Goal: Information Seeking & Learning: Learn about a topic

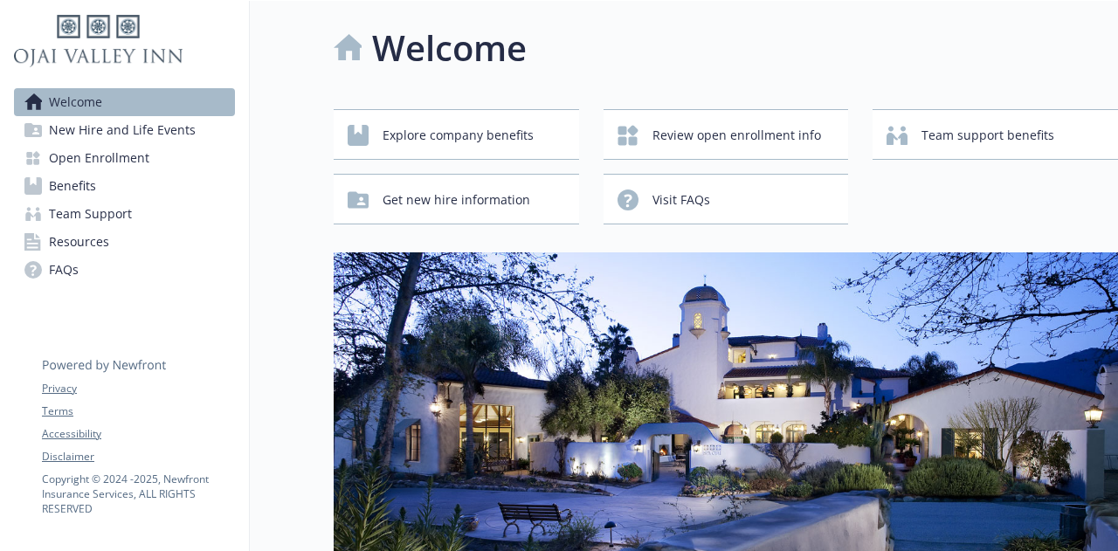
click at [69, 180] on span "Benefits" at bounding box center [72, 186] width 47 height 28
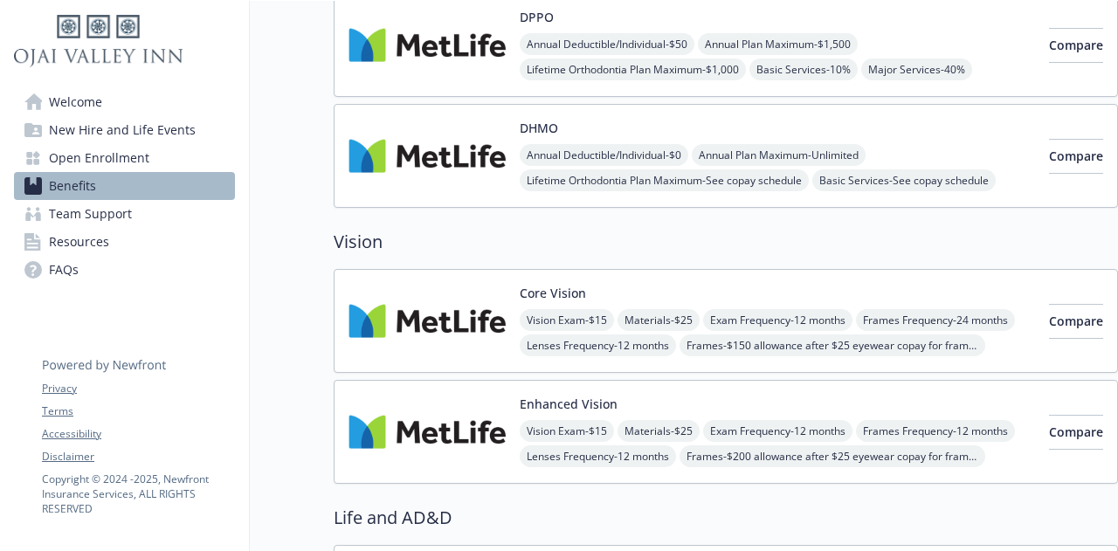
click at [430, 308] on img at bounding box center [427, 321] width 157 height 74
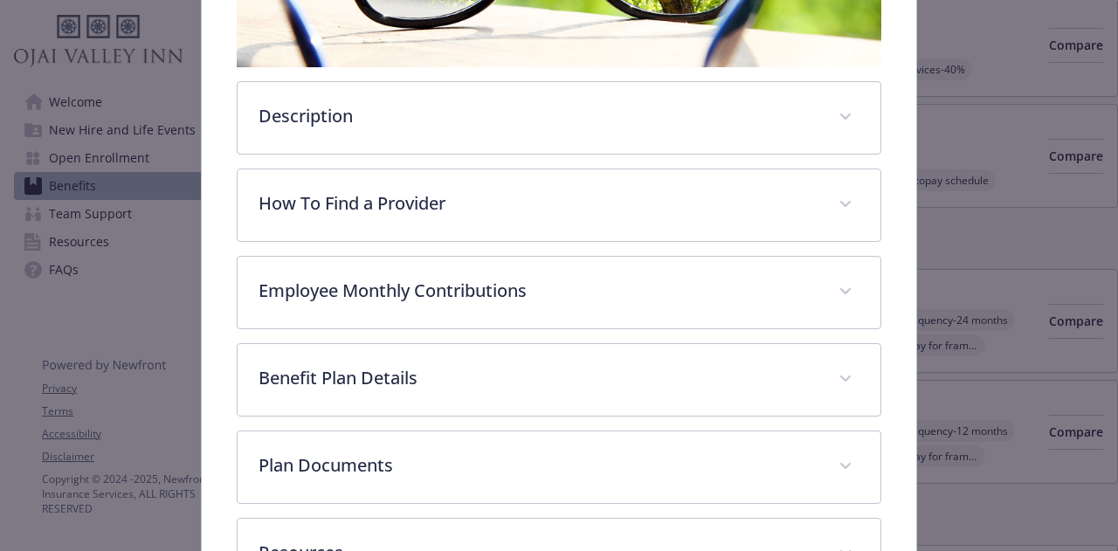
scroll to position [489, 0]
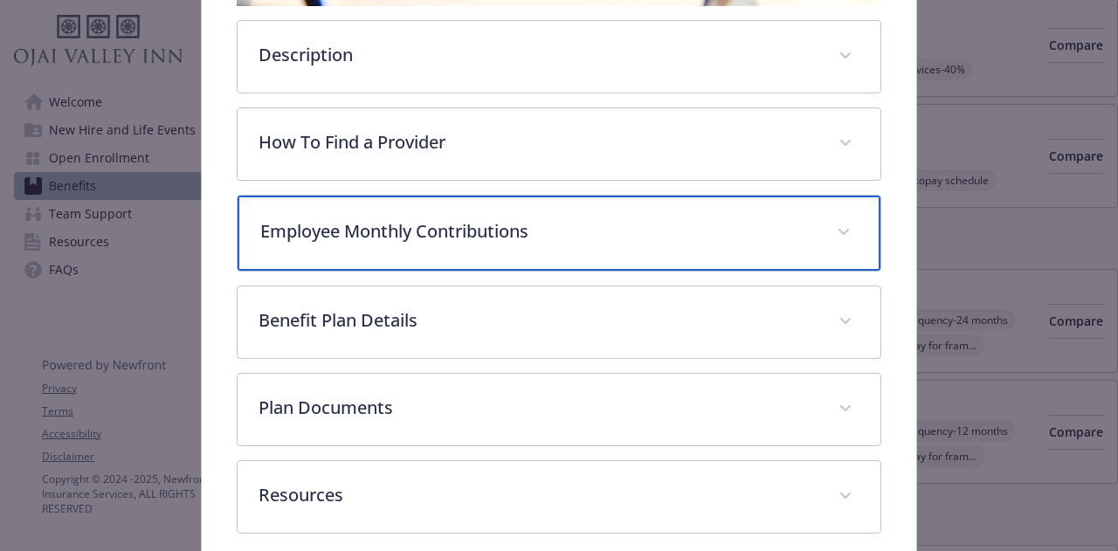
click at [507, 234] on p "Employee Monthly Contributions" at bounding box center [537, 231] width 555 height 26
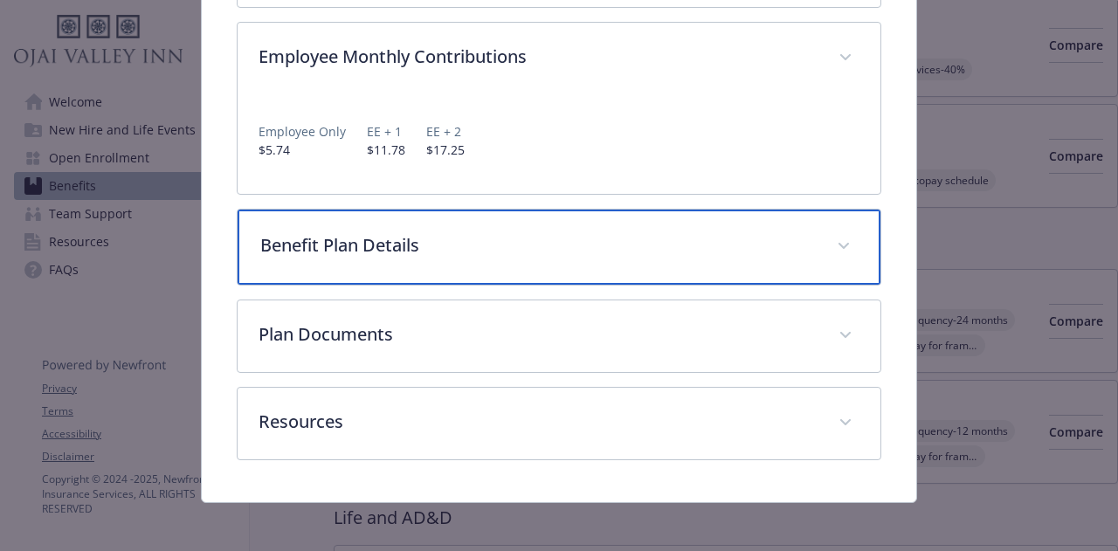
click at [498, 270] on div "Benefit Plan Details" at bounding box center [559, 247] width 642 height 75
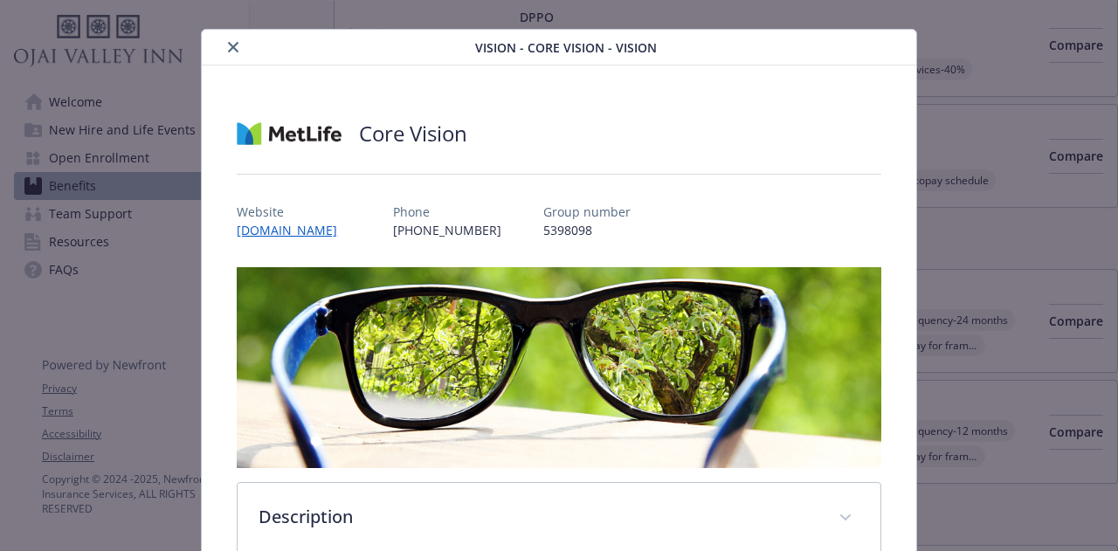
scroll to position [0, 0]
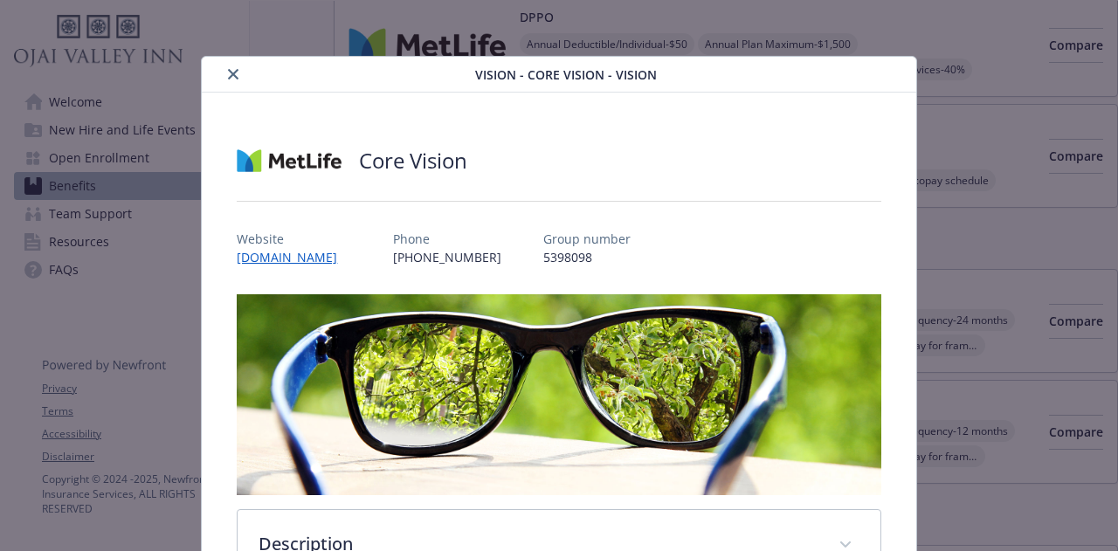
click at [225, 84] on div "details for plan Vision - Core Vision - Vision" at bounding box center [342, 74] width 267 height 21
click at [231, 81] on button "close" at bounding box center [233, 74] width 21 height 21
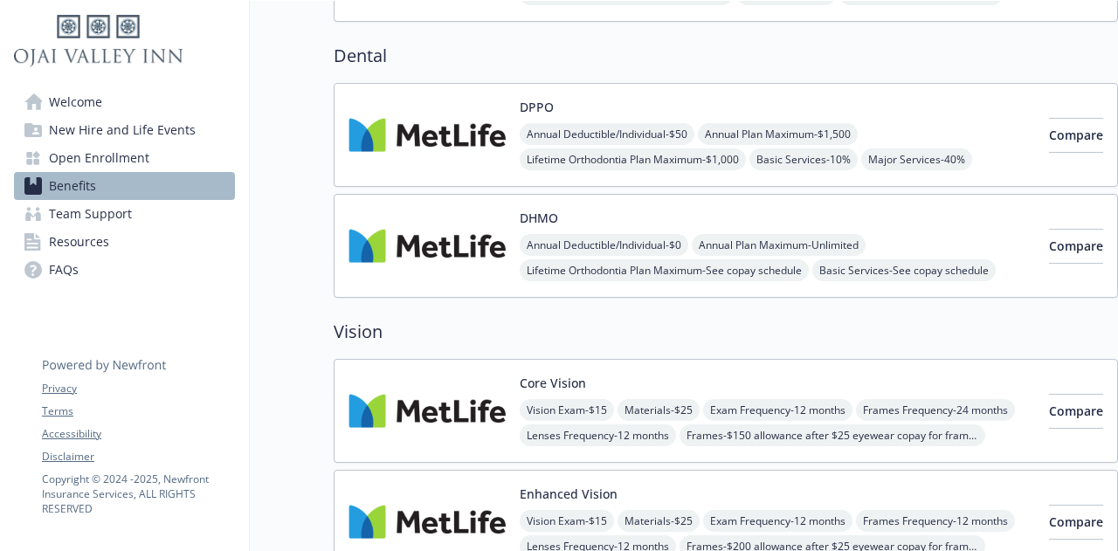
scroll to position [524, 0]
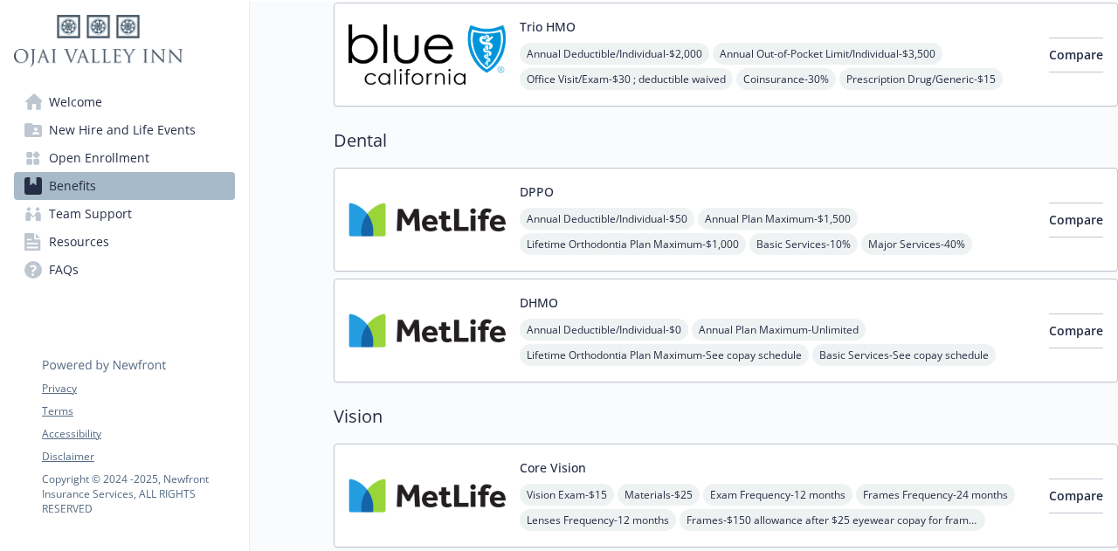
click at [419, 214] on img at bounding box center [427, 220] width 157 height 74
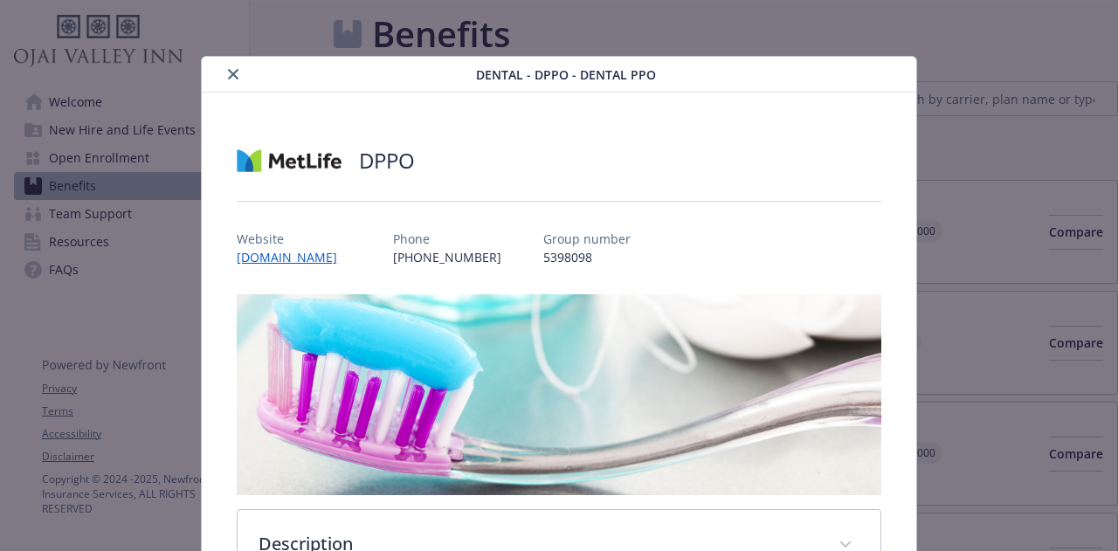
scroll to position [524, 0]
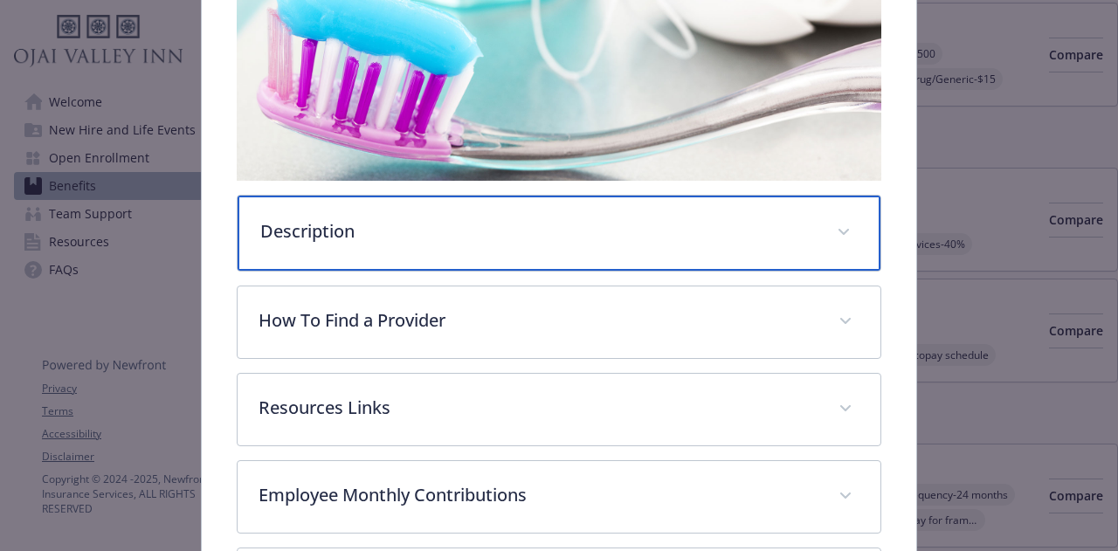
click at [392, 254] on div "Description" at bounding box center [559, 233] width 642 height 75
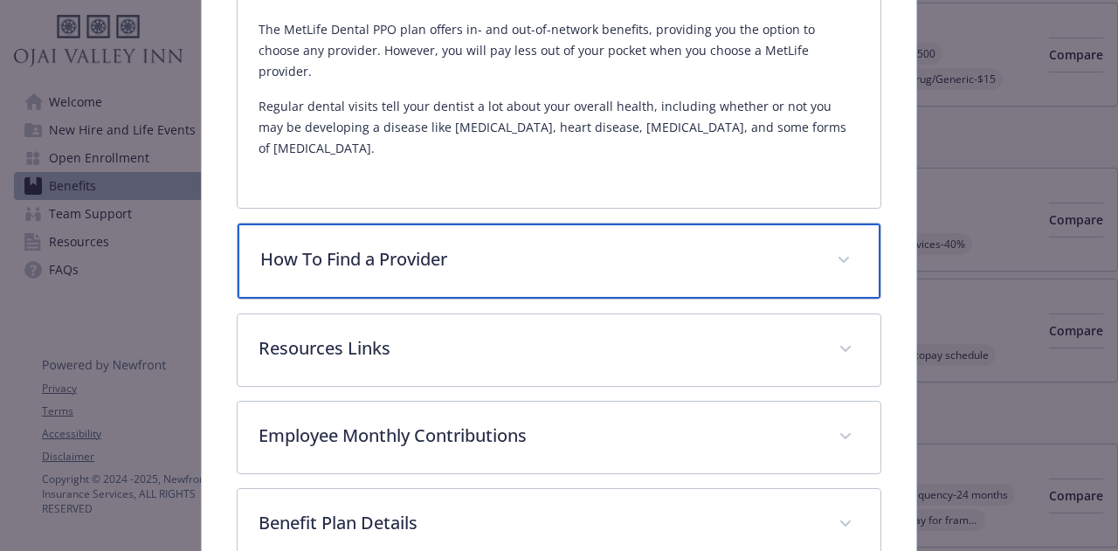
click at [425, 246] on p "How To Find a Provider" at bounding box center [537, 259] width 555 height 26
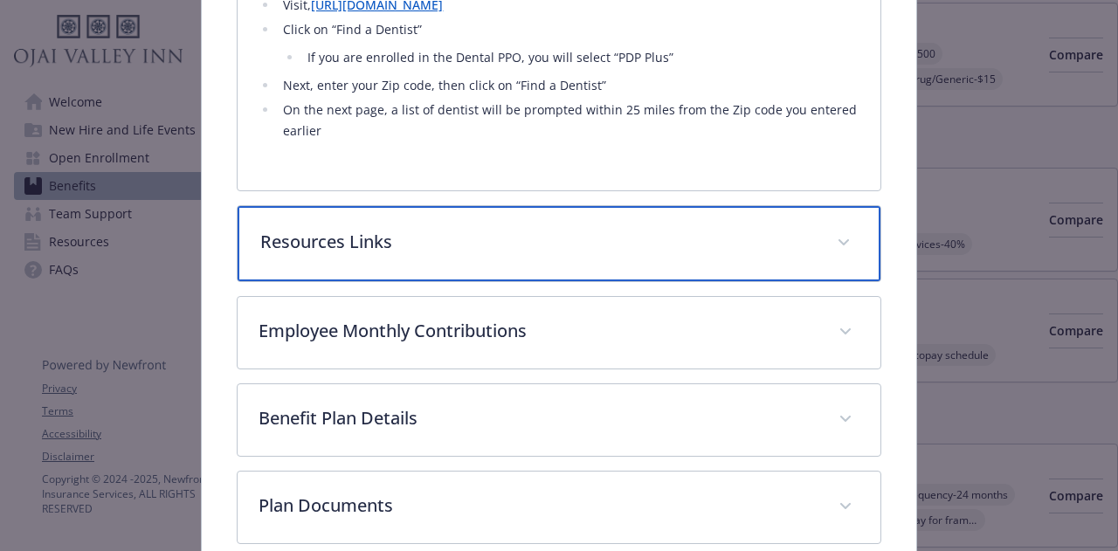
click at [442, 229] on p "Resources Links" at bounding box center [537, 242] width 555 height 26
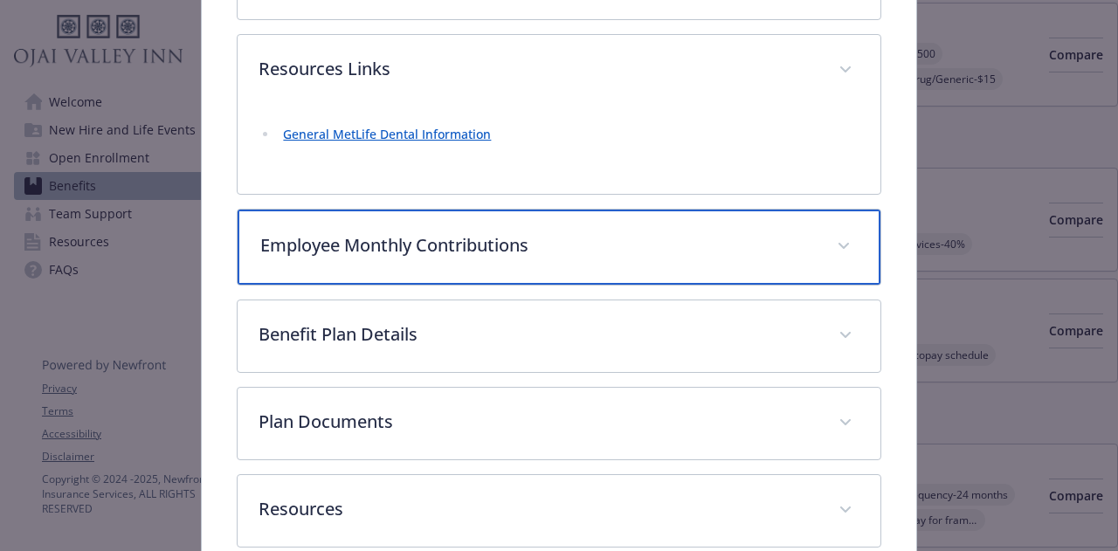
click at [460, 216] on div "Employee Monthly Contributions" at bounding box center [559, 247] width 642 height 75
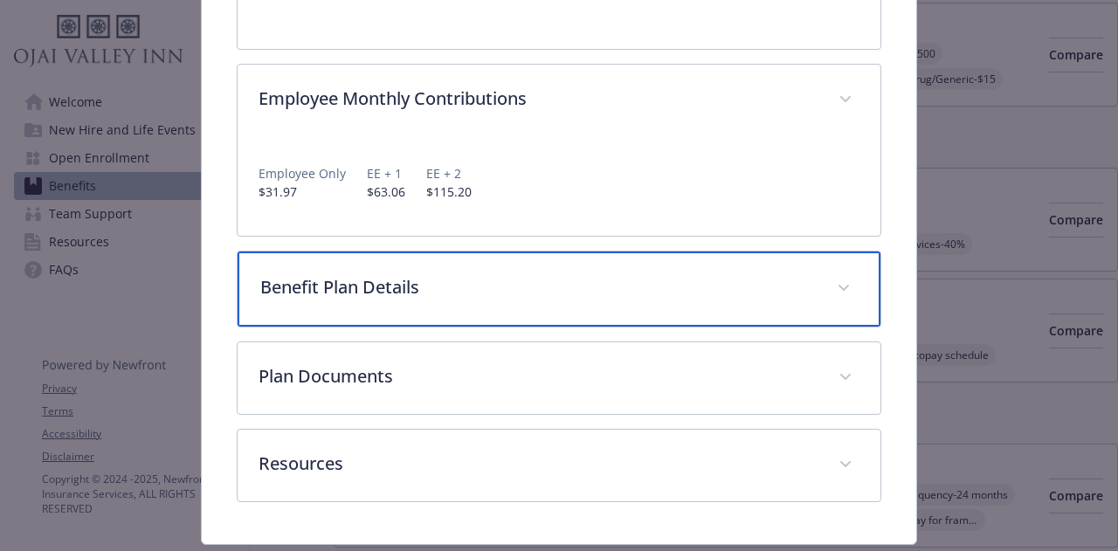
click at [476, 274] on p "Benefit Plan Details" at bounding box center [537, 287] width 555 height 26
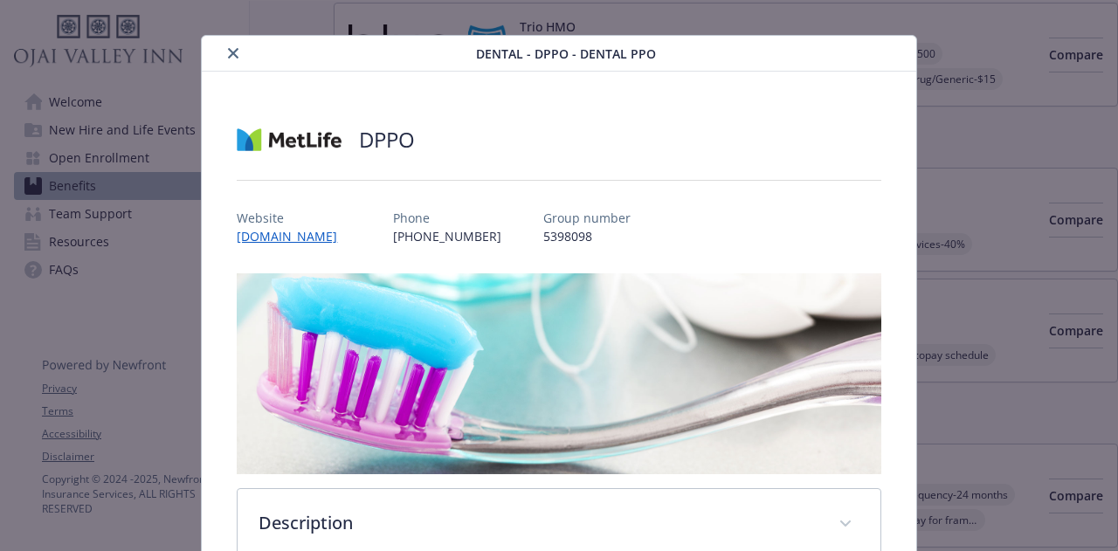
scroll to position [19, 0]
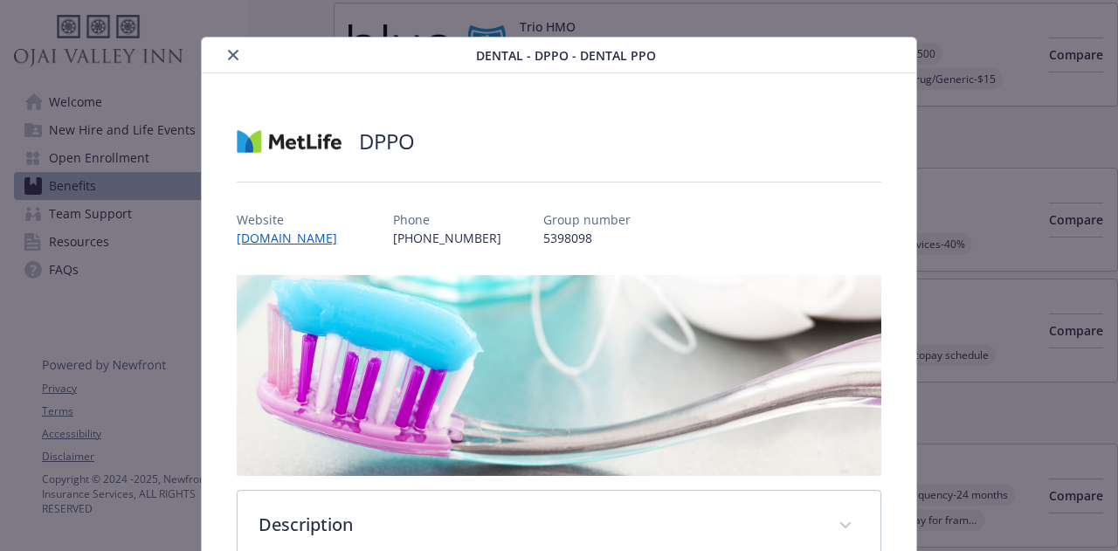
click at [232, 50] on icon "close" at bounding box center [233, 55] width 10 height 10
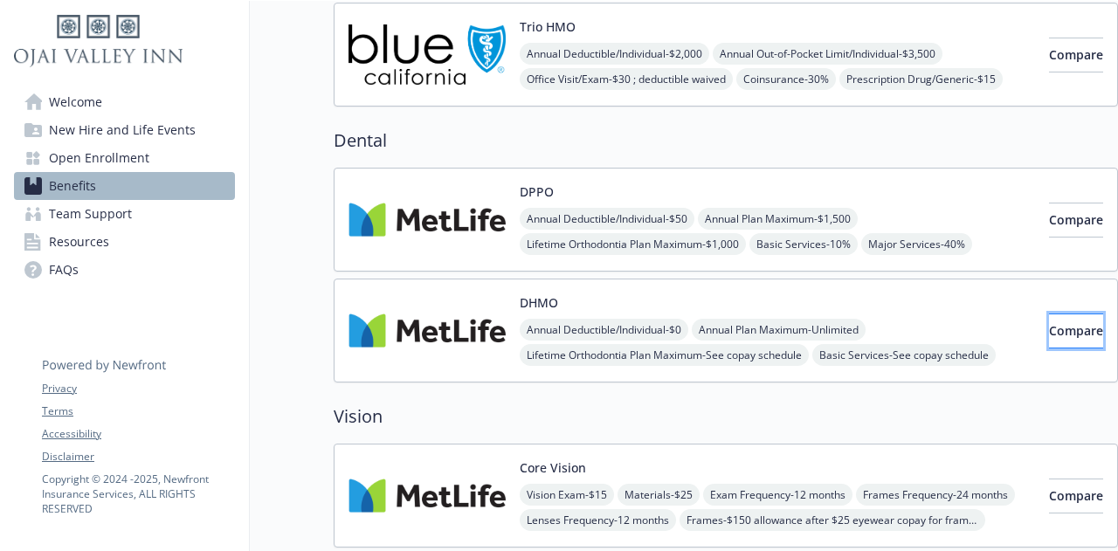
click at [1049, 330] on span "Compare" at bounding box center [1076, 330] width 54 height 17
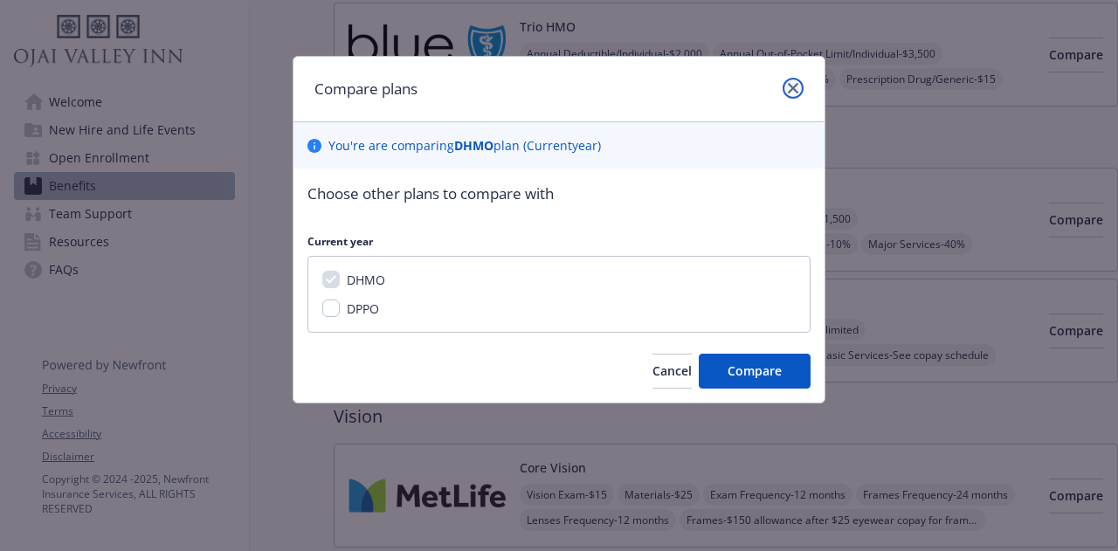
click at [799, 87] on link "close" at bounding box center [793, 88] width 21 height 21
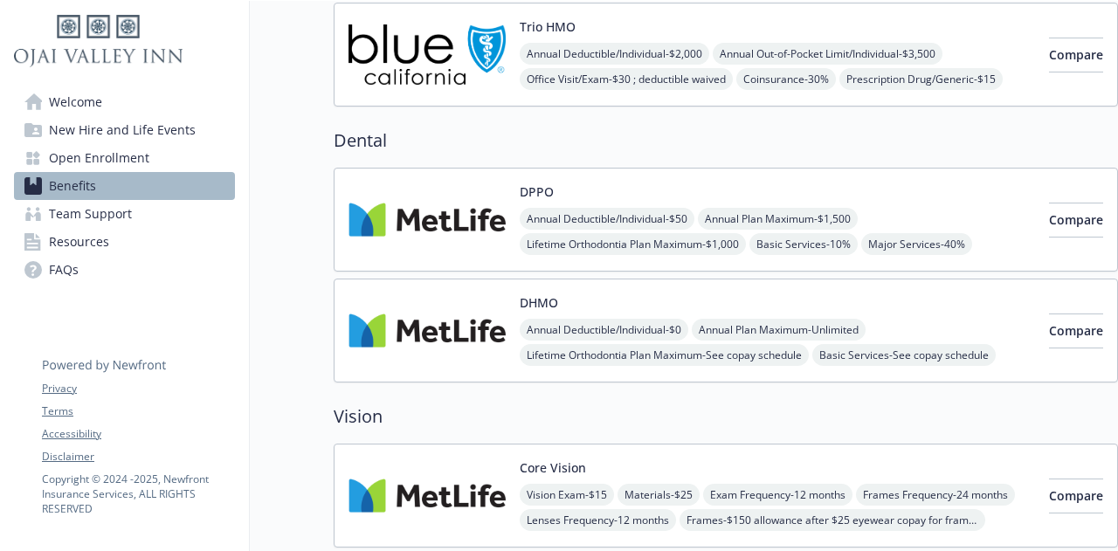
click at [465, 313] on img at bounding box center [427, 331] width 157 height 74
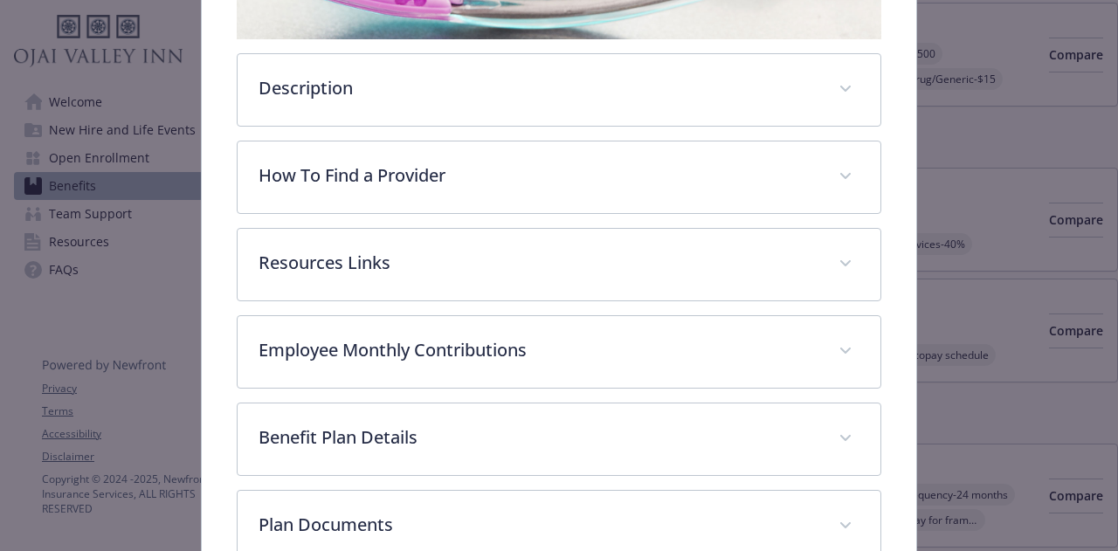
scroll to position [489, 0]
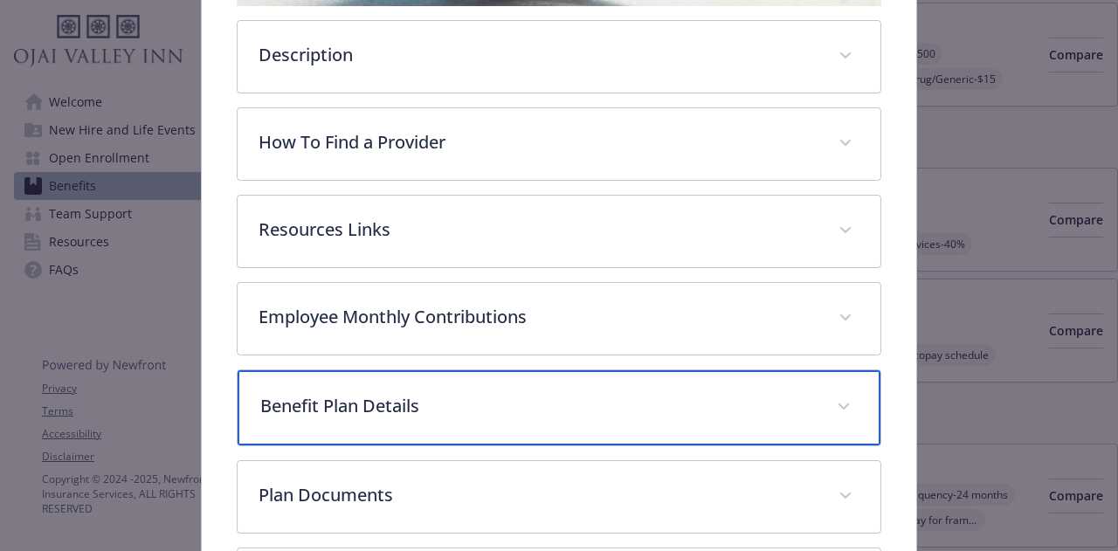
drag, startPoint x: 524, startPoint y: 405, endPoint x: 536, endPoint y: 410, distance: 12.2
click at [524, 406] on p "Benefit Plan Details" at bounding box center [537, 406] width 555 height 26
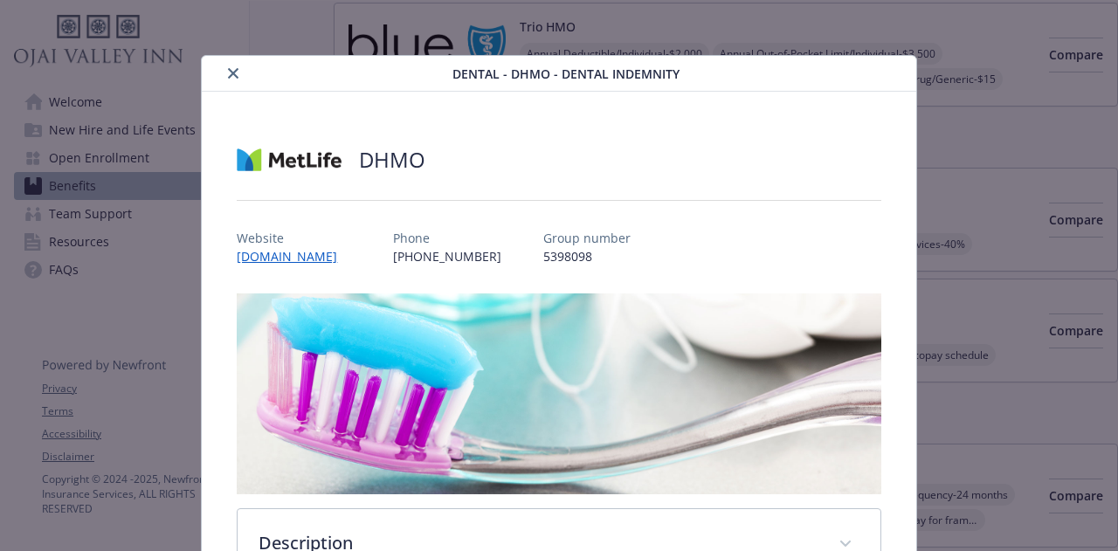
scroll to position [0, 0]
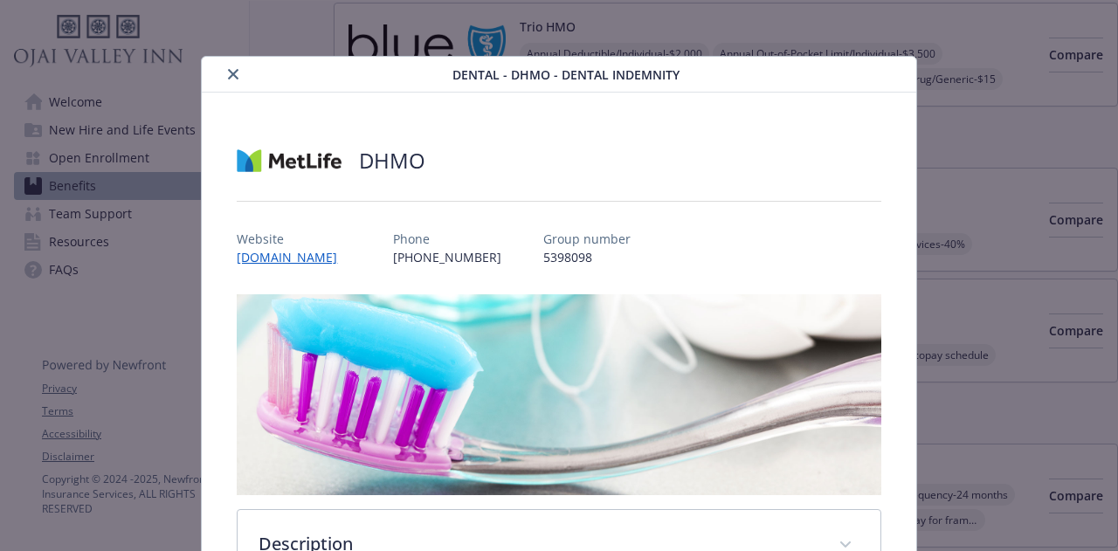
click at [233, 76] on icon "close" at bounding box center [233, 74] width 10 height 10
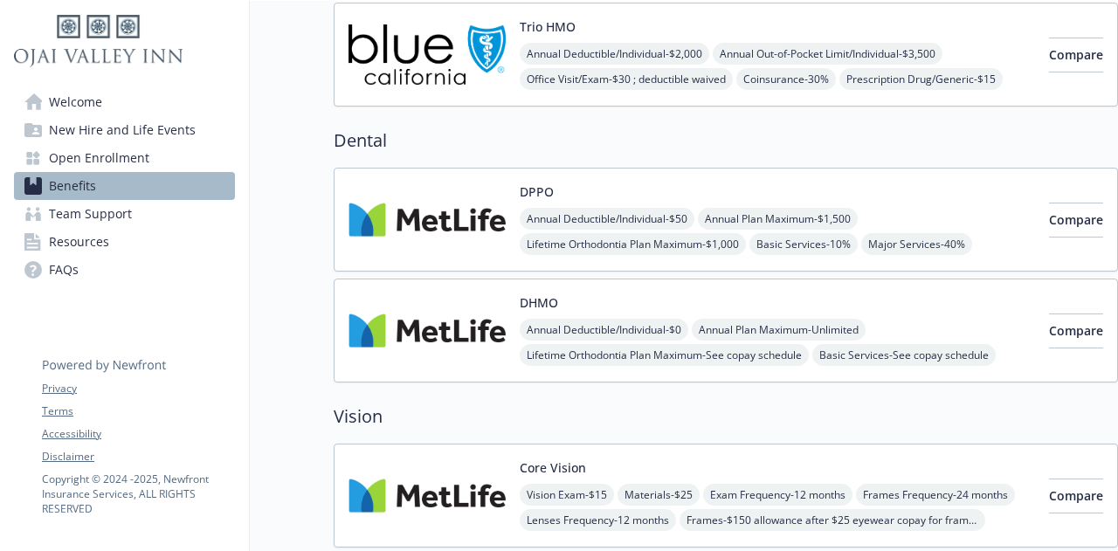
click at [428, 215] on img at bounding box center [427, 220] width 157 height 74
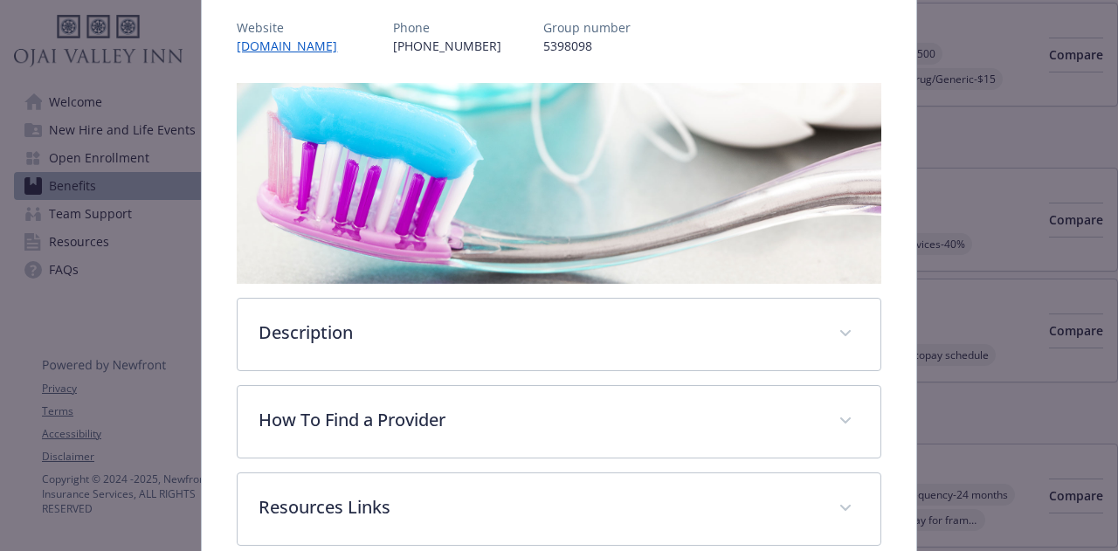
scroll to position [489, 0]
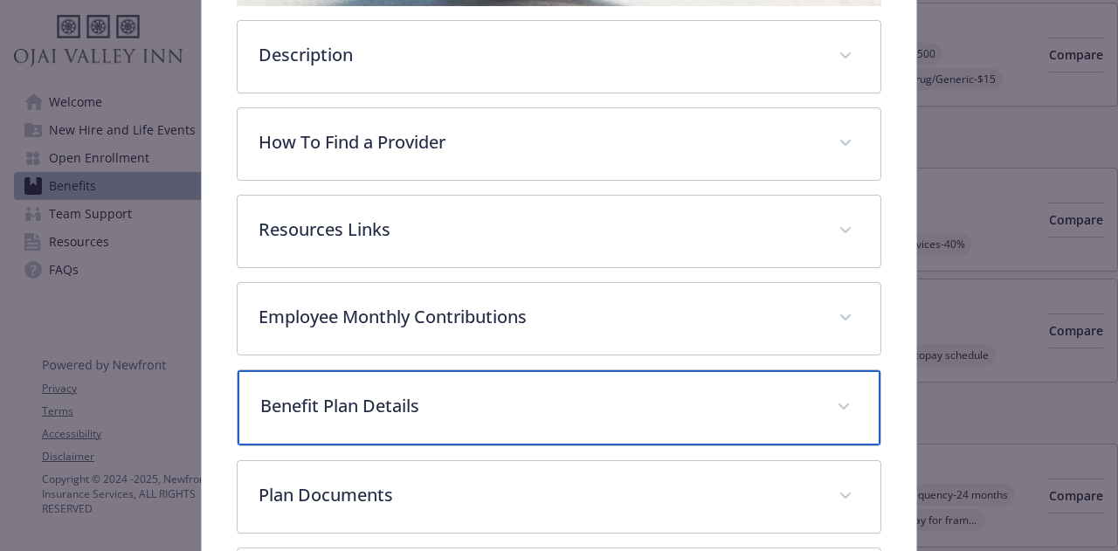
click at [416, 408] on p "Benefit Plan Details" at bounding box center [537, 406] width 555 height 26
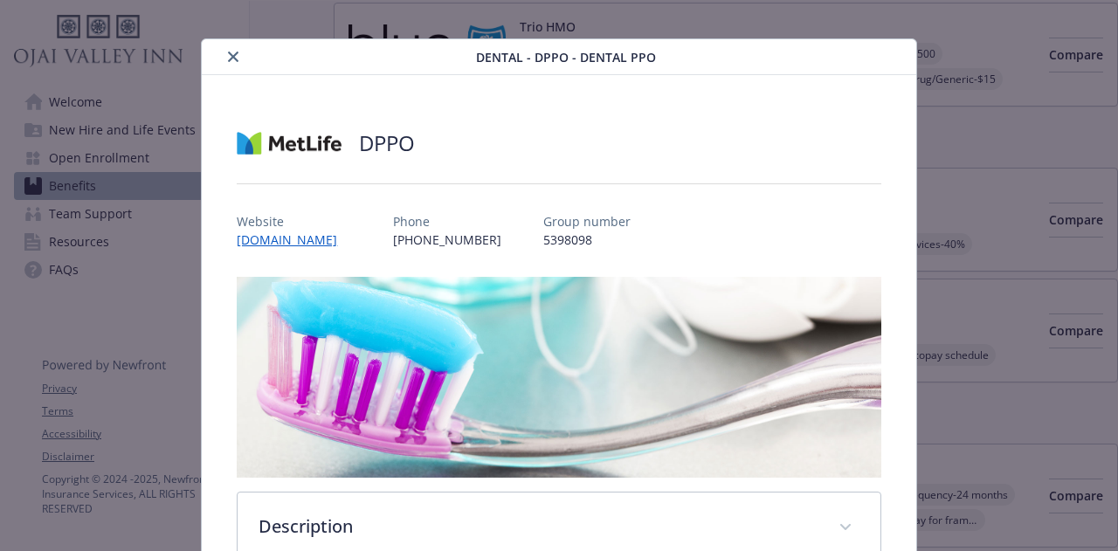
scroll to position [0, 0]
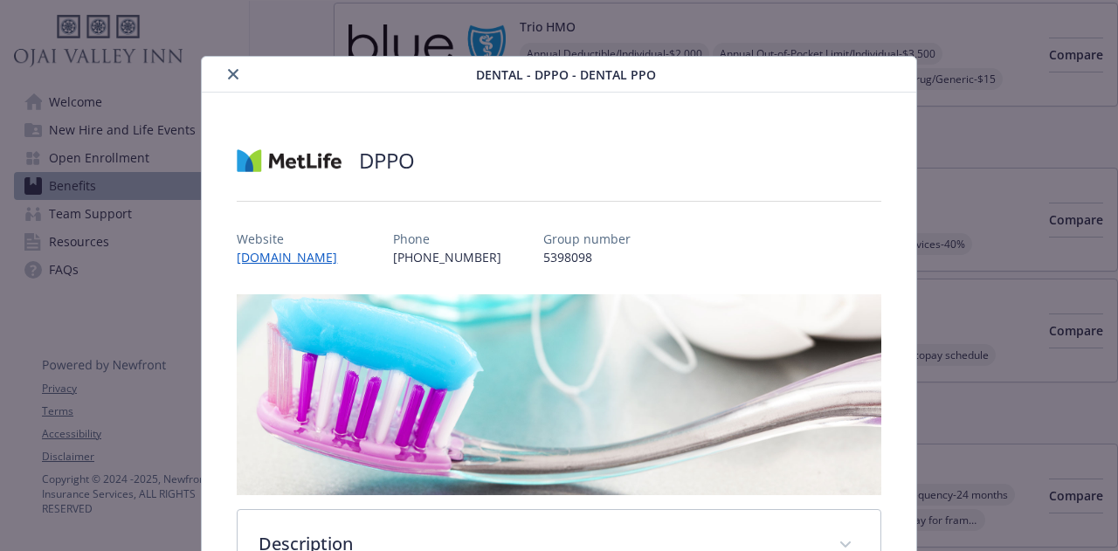
click at [238, 71] on button "close" at bounding box center [233, 74] width 21 height 21
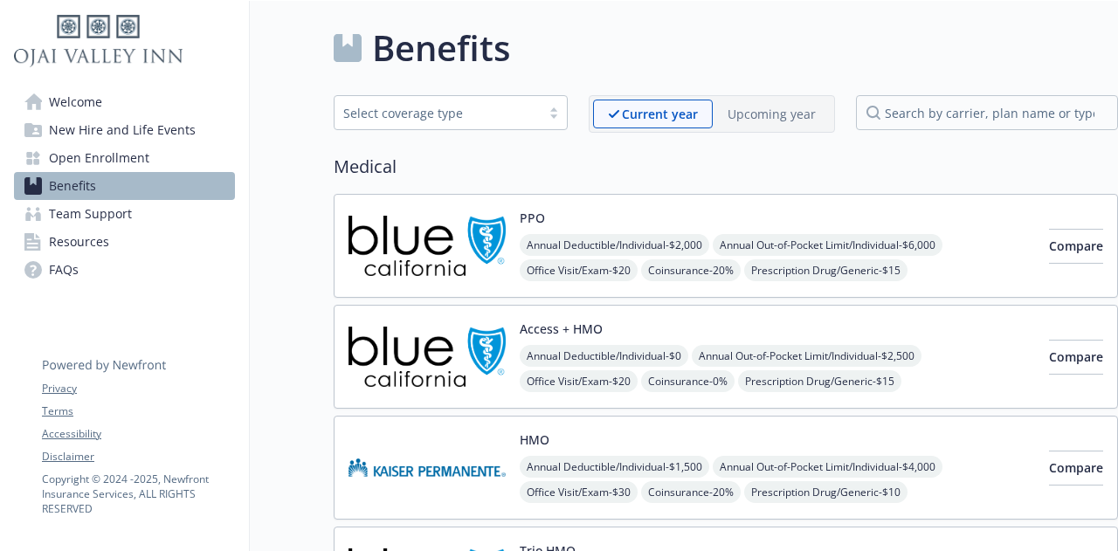
drag, startPoint x: 101, startPoint y: 99, endPoint x: 110, endPoint y: 97, distance: 8.9
click at [101, 97] on span "Welcome" at bounding box center [75, 102] width 53 height 28
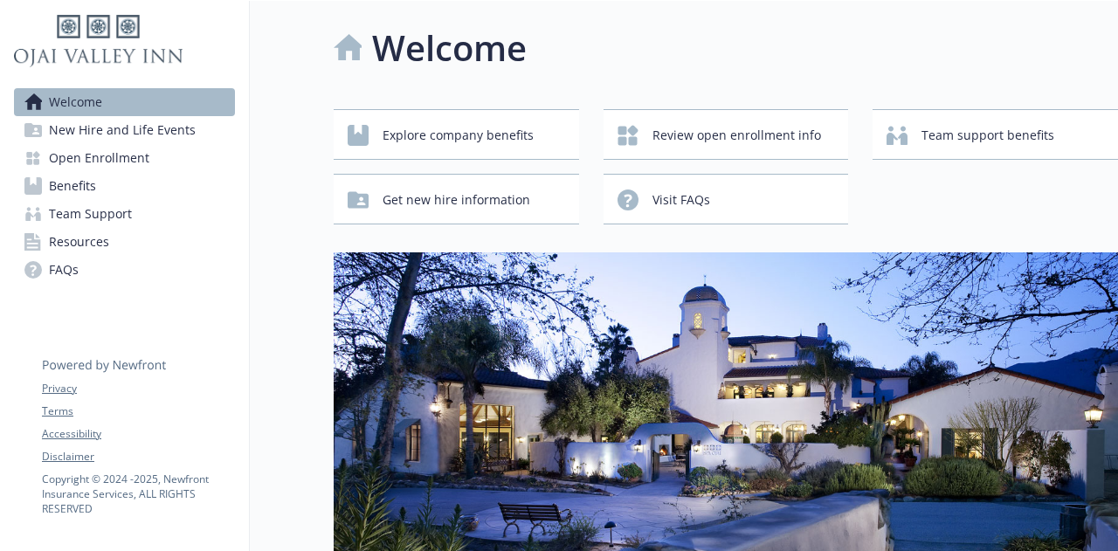
click at [149, 181] on link "Benefits" at bounding box center [124, 186] width 221 height 28
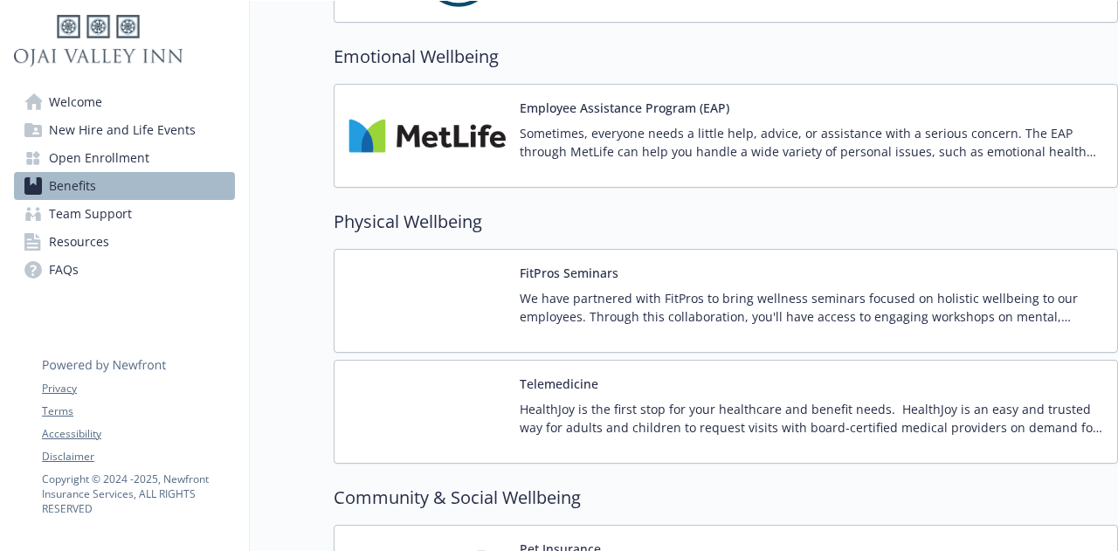
scroll to position [2884, 0]
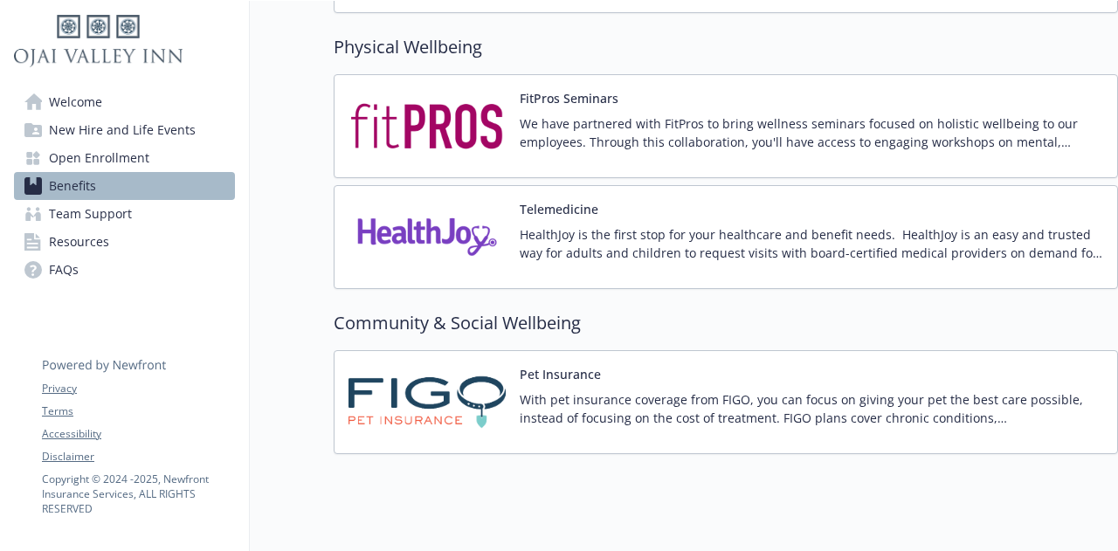
click at [471, 202] on img at bounding box center [427, 237] width 157 height 74
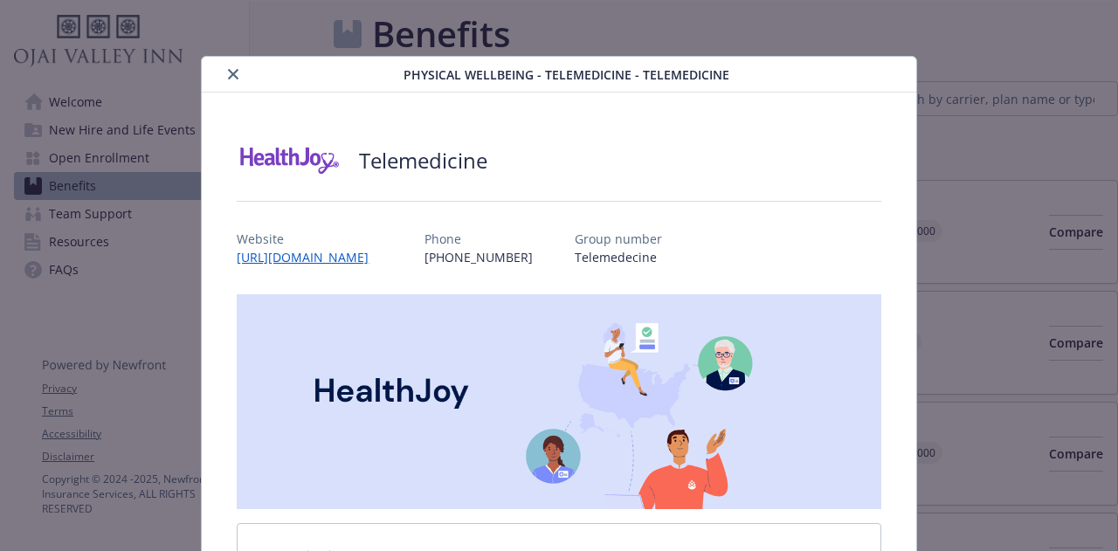
scroll to position [2884, 0]
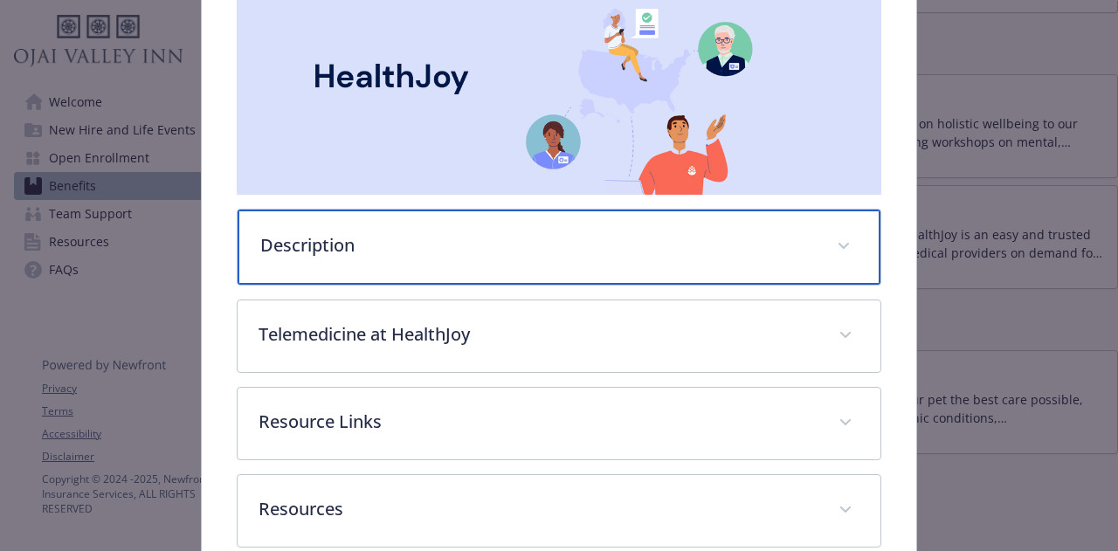
drag, startPoint x: 385, startPoint y: 251, endPoint x: 418, endPoint y: 268, distance: 36.8
click at [386, 251] on p "Description" at bounding box center [537, 245] width 555 height 26
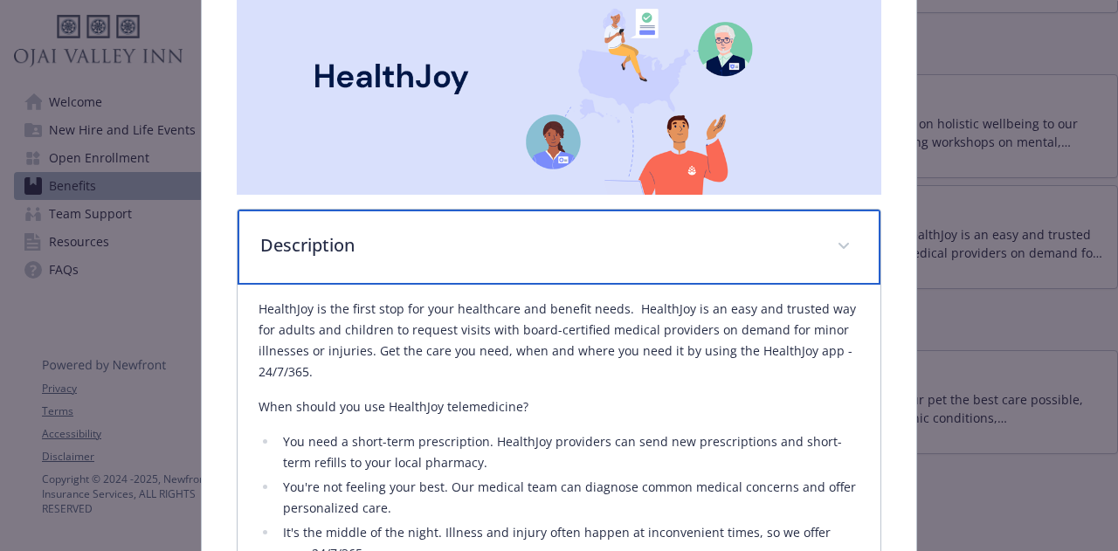
scroll to position [402, 0]
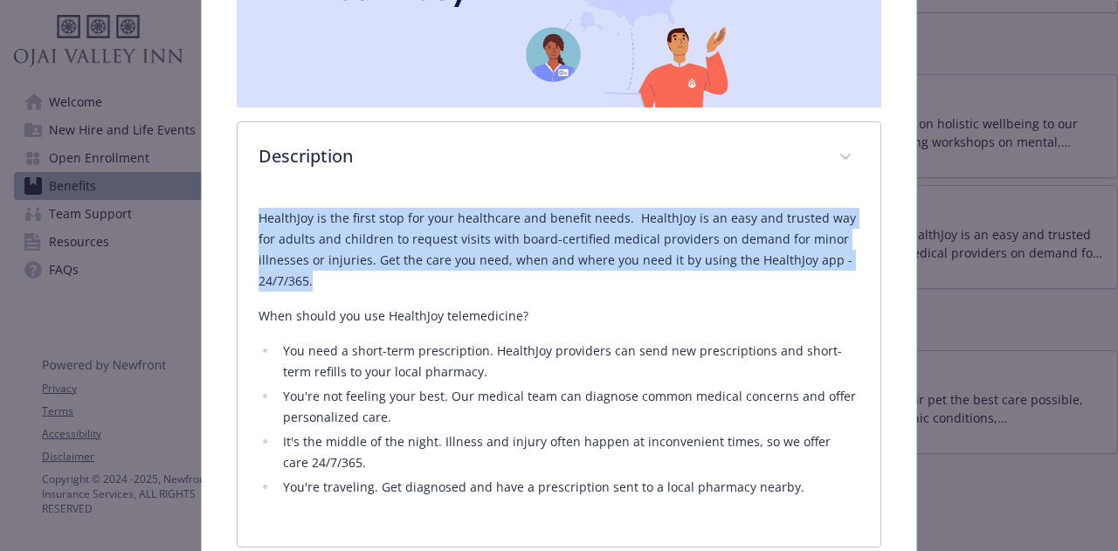
drag, startPoint x: 259, startPoint y: 213, endPoint x: 350, endPoint y: 263, distance: 103.6
click at [315, 276] on p "HealthJoy is the first stop for your healthcare and benefit needs. HealthJoy is…" at bounding box center [559, 250] width 600 height 84
copy p "HealthJoy is the first stop for your healthcare and benefit needs. HealthJoy is…"
